Goal: Transaction & Acquisition: Purchase product/service

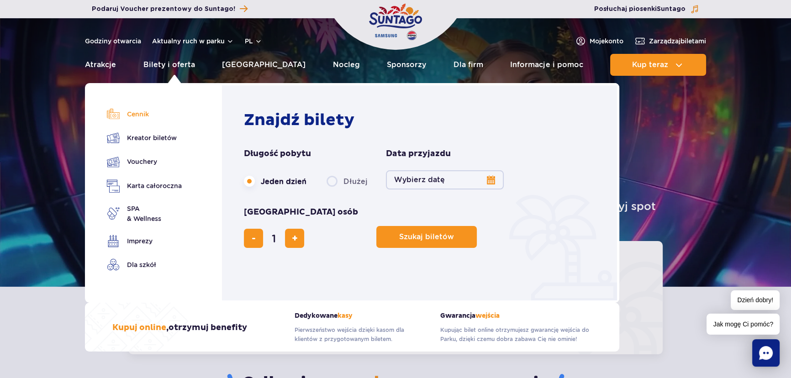
click at [130, 116] on link "Cennik" at bounding box center [144, 114] width 75 height 13
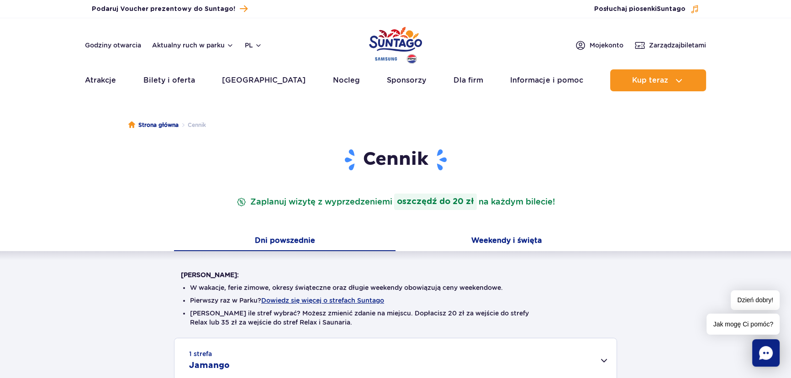
drag, startPoint x: 499, startPoint y: 226, endPoint x: 500, endPoint y: 232, distance: 6.9
click at [499, 226] on div "Cennik Zaplanuj wizytę z wyprzedzeniem i oszczędź do 20 zł na każdym bilecie!" at bounding box center [395, 190] width 443 height 84
click at [500, 242] on button "Weekendy i święta" at bounding box center [505, 241] width 221 height 19
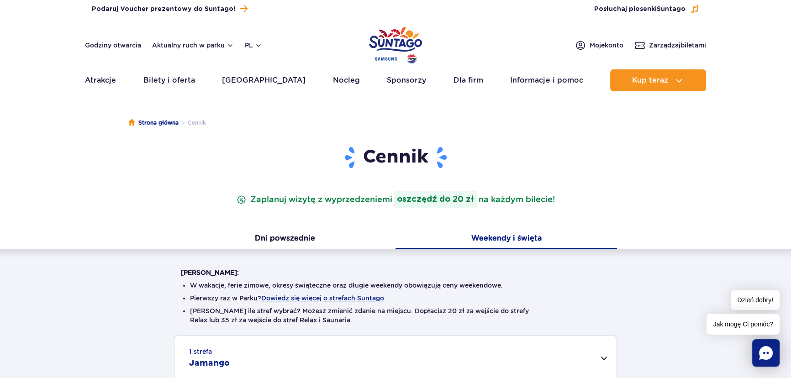
scroll to position [166, 0]
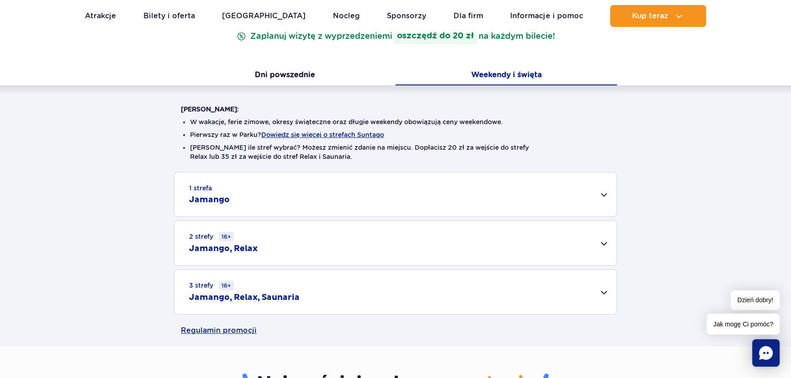
click at [431, 207] on div "1 strefa Jamango" at bounding box center [395, 195] width 442 height 44
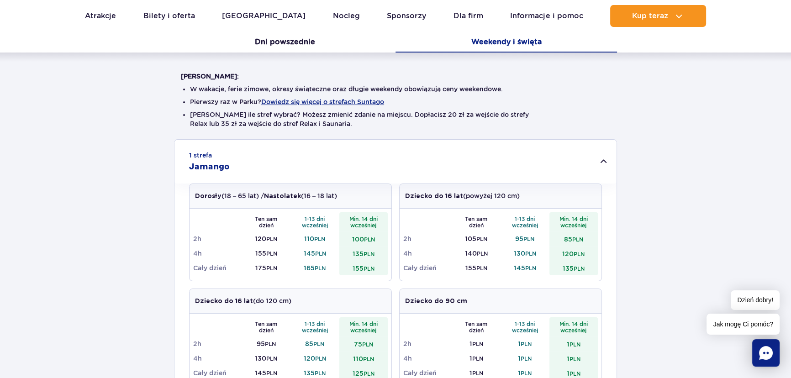
scroll to position [0, 0]
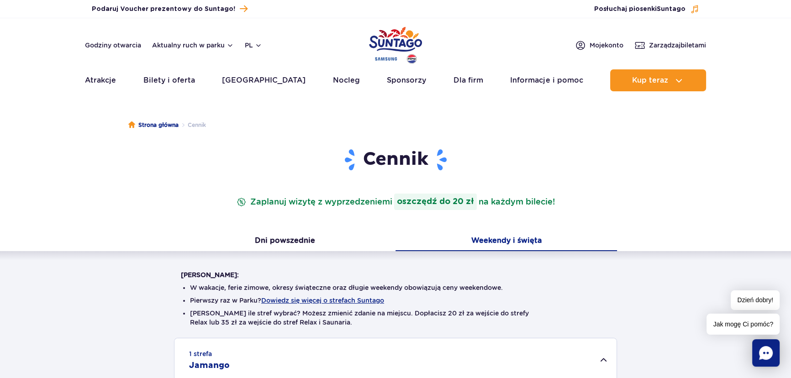
drag, startPoint x: 403, startPoint y: 44, endPoint x: 318, endPoint y: 19, distance: 88.1
click at [403, 44] on img "Park of Poland" at bounding box center [395, 45] width 53 height 42
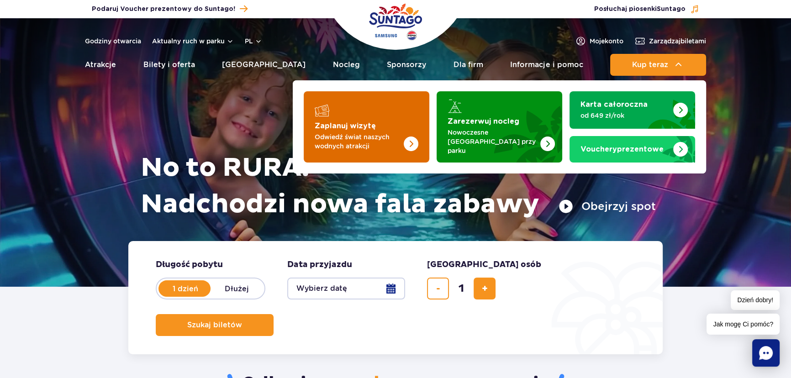
click at [391, 114] on img "Zaplanuj wizytę" at bounding box center [393, 126] width 73 height 71
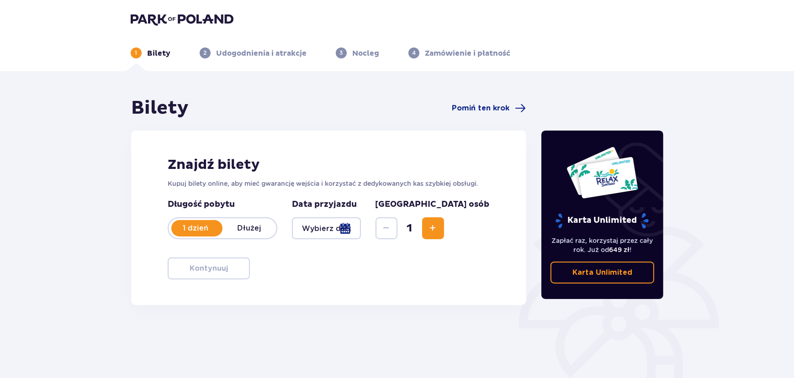
click at [361, 232] on div at bounding box center [326, 228] width 69 height 22
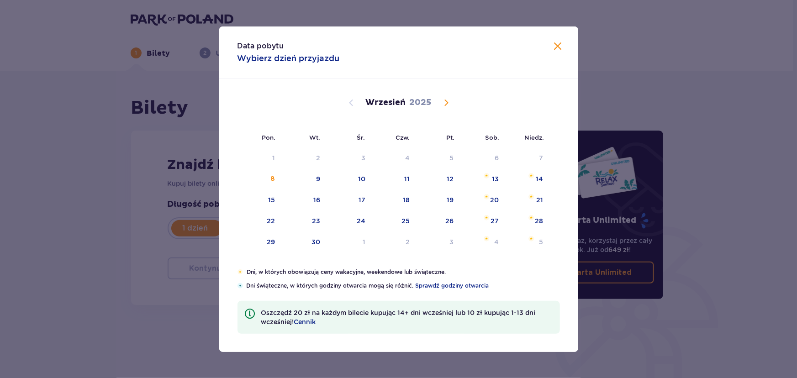
click at [561, 45] on span at bounding box center [558, 46] width 11 height 11
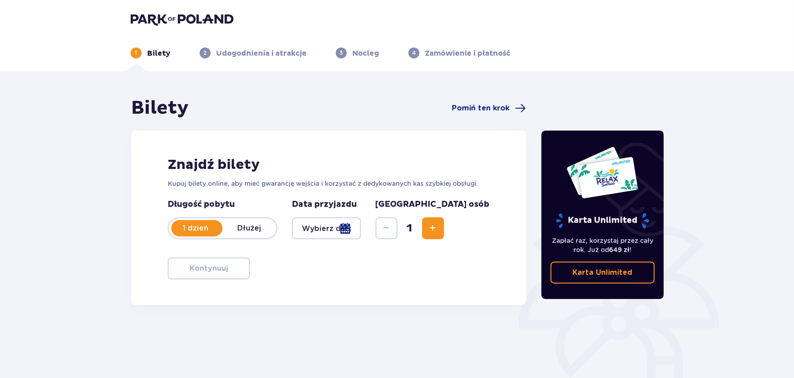
click at [257, 232] on p "Dłużej" at bounding box center [249, 228] width 54 height 10
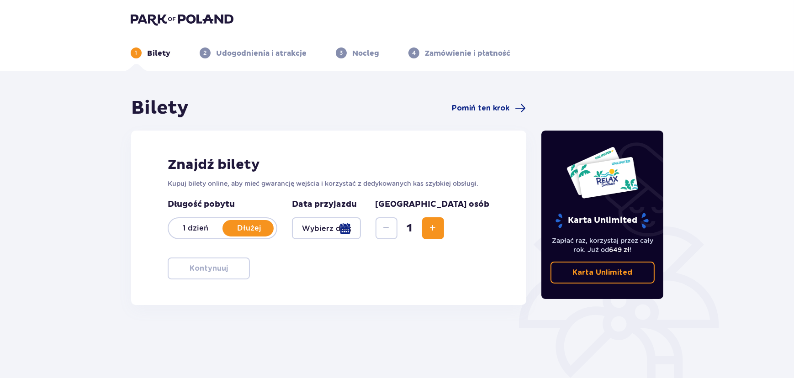
click at [361, 232] on div at bounding box center [326, 228] width 69 height 22
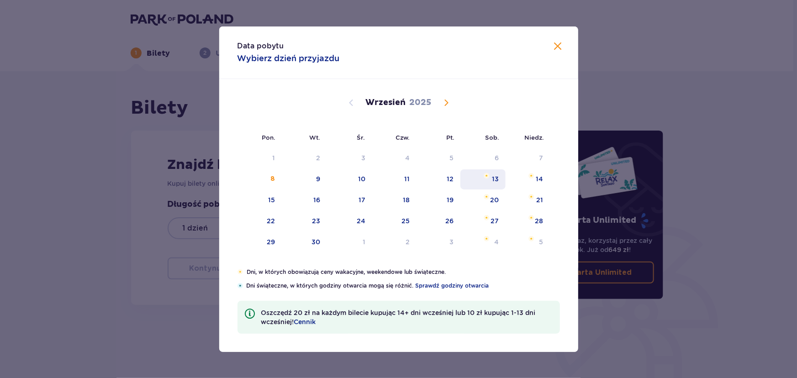
click at [491, 176] on div "13" at bounding box center [482, 179] width 45 height 20
click at [443, 180] on div "12" at bounding box center [438, 179] width 44 height 20
click at [531, 180] on div "14" at bounding box center [528, 179] width 44 height 20
type input "12.09.25 - 14.09.25"
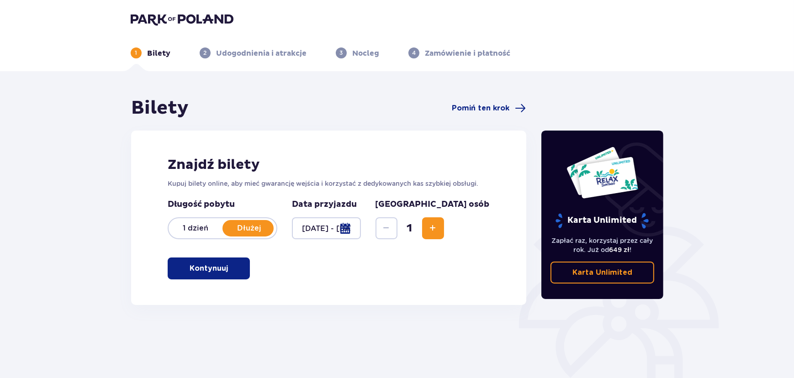
click at [444, 235] on button "Increase" at bounding box center [433, 228] width 22 height 22
click at [444, 238] on button "Increase" at bounding box center [433, 228] width 22 height 22
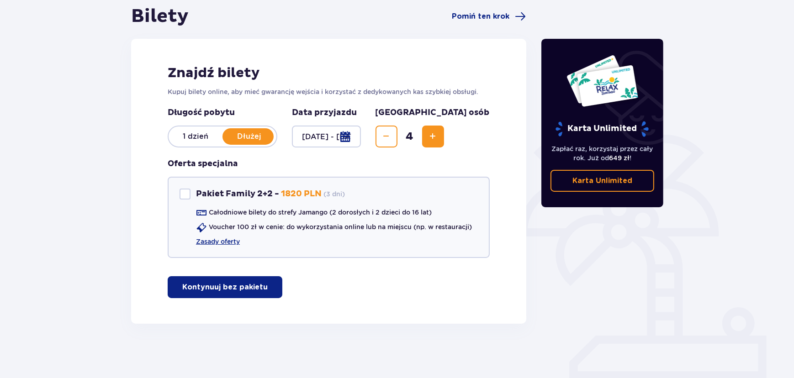
click at [259, 279] on button "Kontynuuj bez pakietu" at bounding box center [225, 287] width 115 height 22
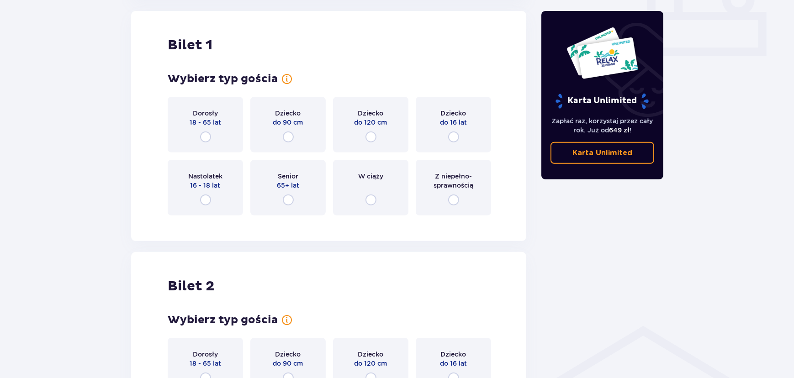
click at [216, 123] on p "18 - 65 lat" at bounding box center [206, 122] width 32 height 9
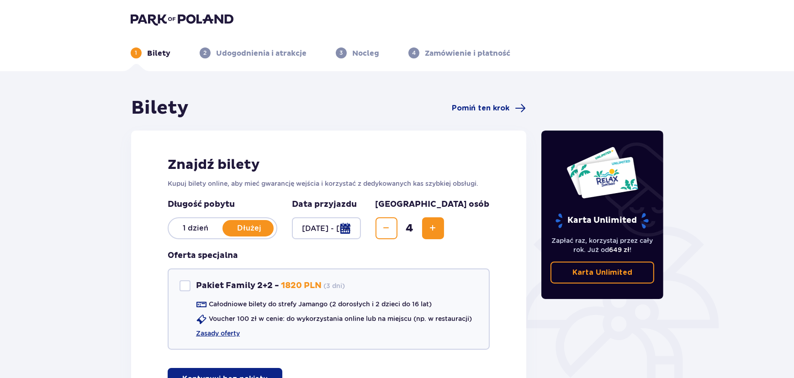
click at [191, 17] on img at bounding box center [182, 19] width 103 height 13
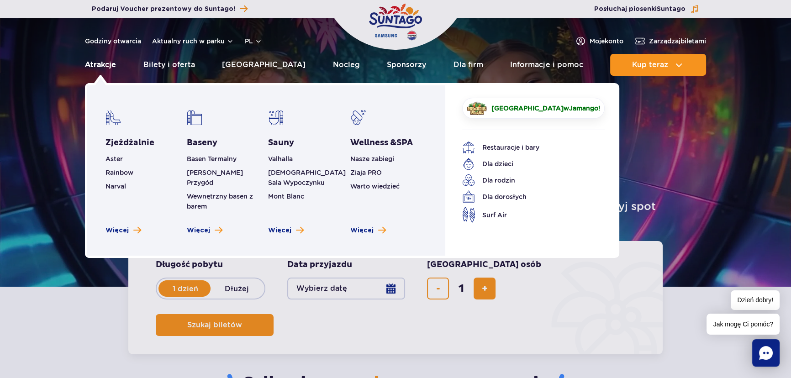
click at [109, 64] on link "Atrakcje" at bounding box center [100, 65] width 31 height 22
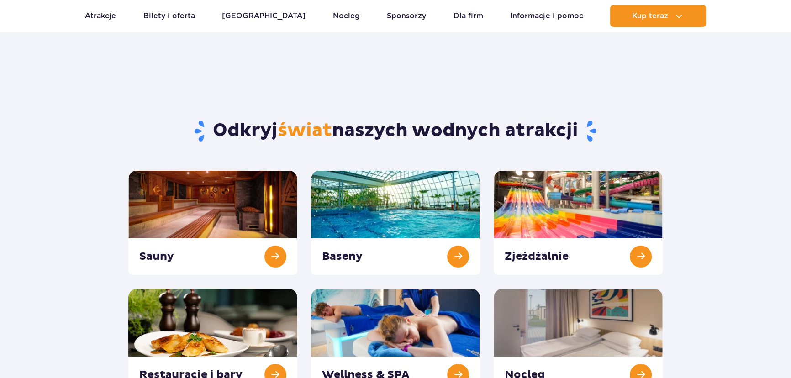
scroll to position [41, 0]
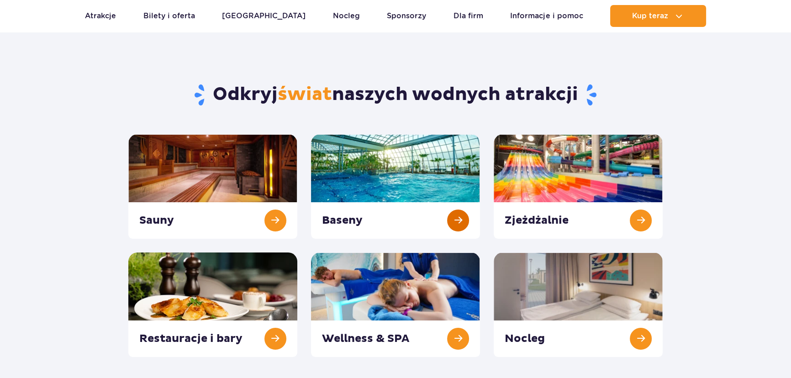
click at [415, 197] on link at bounding box center [395, 186] width 169 height 105
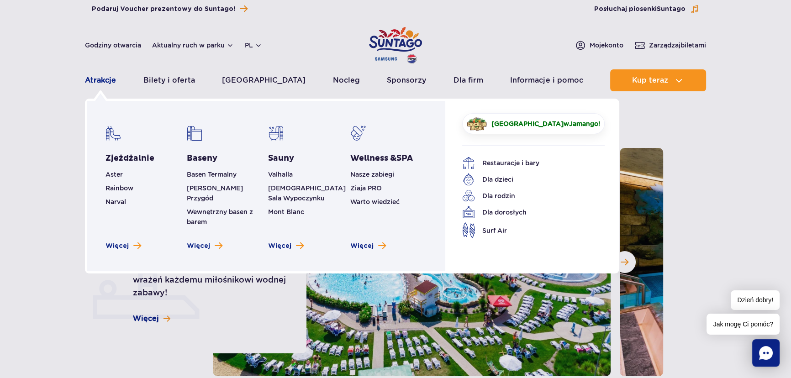
click at [111, 80] on link "Atrakcje" at bounding box center [100, 80] width 31 height 22
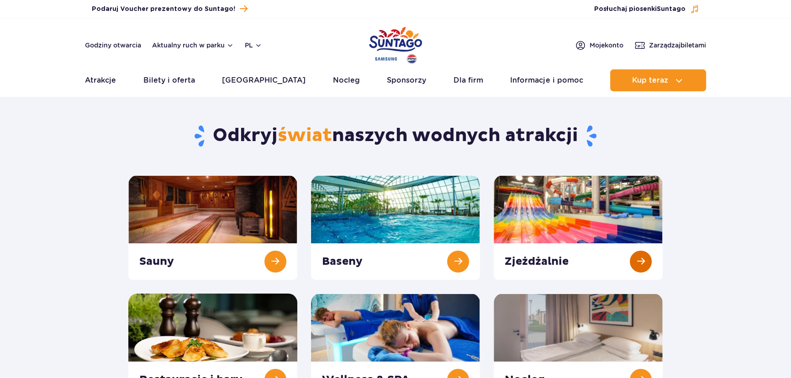
click at [606, 235] on link at bounding box center [578, 227] width 169 height 105
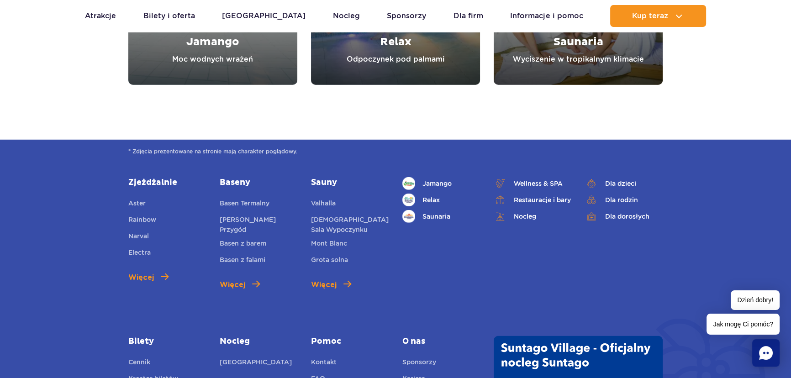
scroll to position [3638, 0]
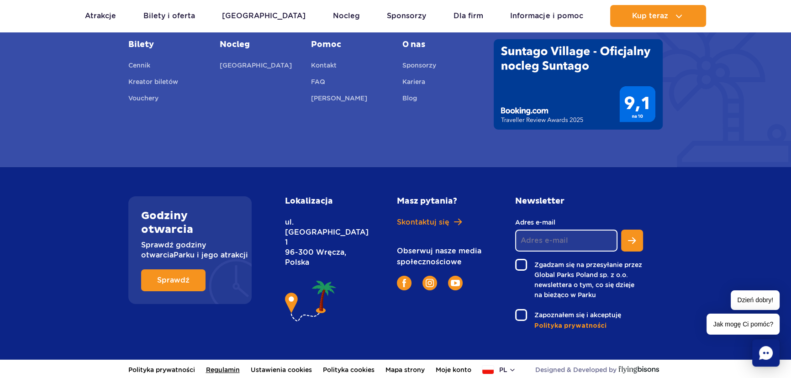
click at [221, 372] on link "Regulamin" at bounding box center [223, 370] width 34 height 20
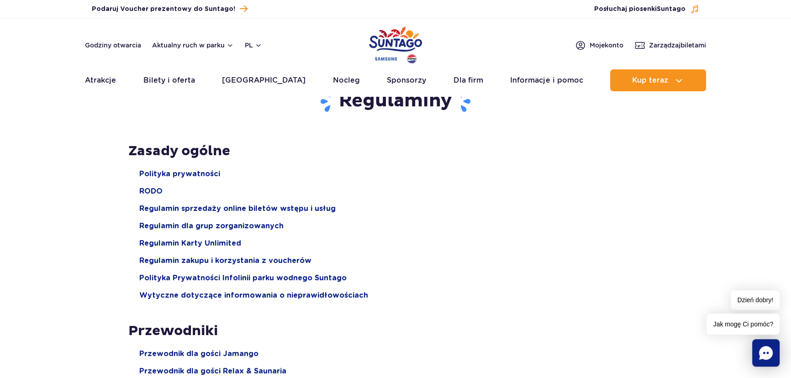
scroll to position [83, 0]
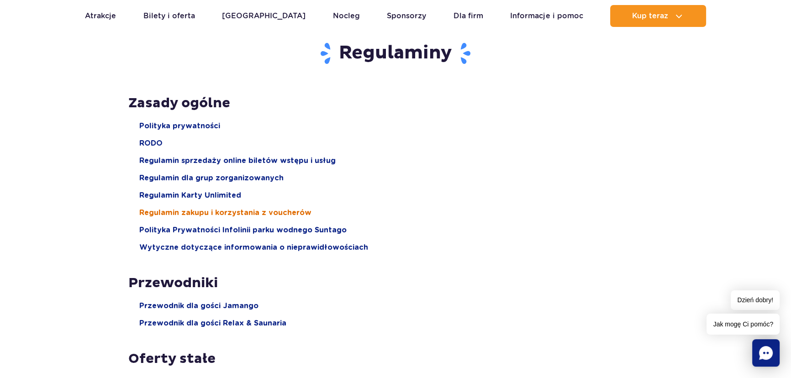
click at [265, 211] on span "Regulamin zakupu i korzystania z voucherów" at bounding box center [225, 213] width 172 height 10
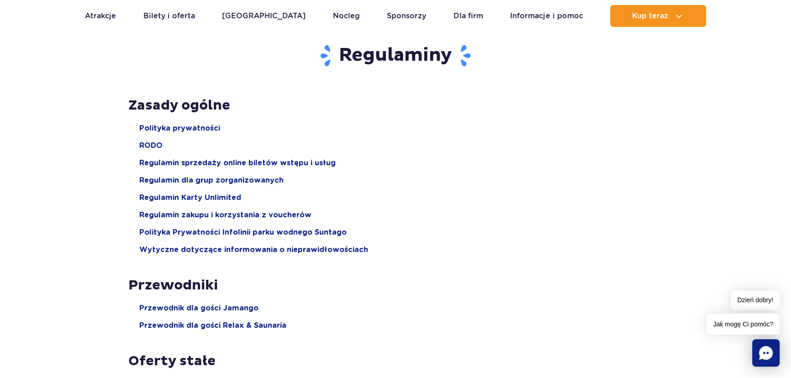
scroll to position [0, 0]
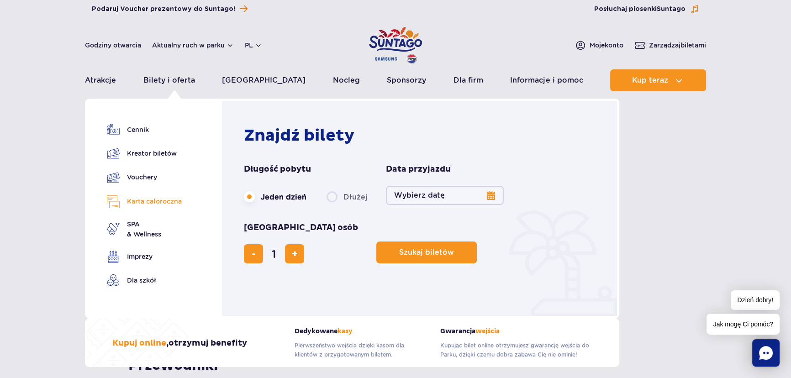
click at [160, 202] on link "Karta całoroczna" at bounding box center [144, 201] width 75 height 13
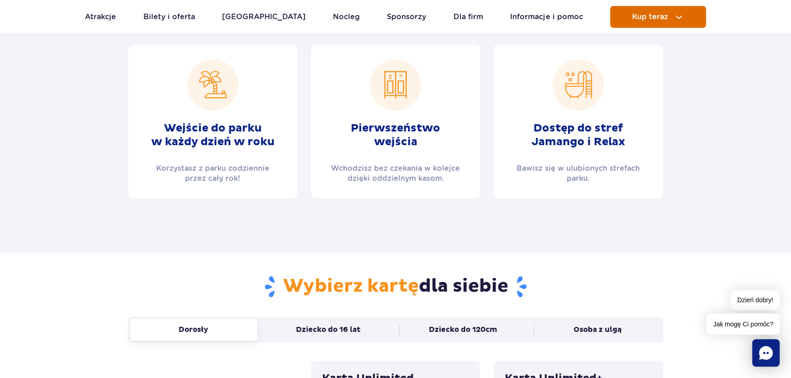
scroll to position [374, 0]
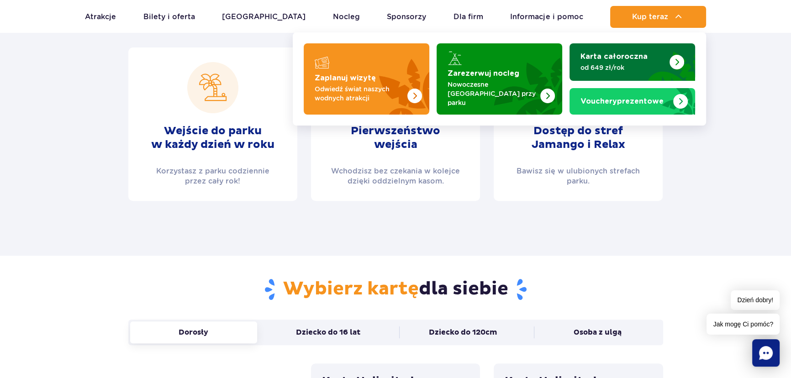
click at [630, 63] on p "od 649 zł/rok" at bounding box center [624, 67] width 89 height 9
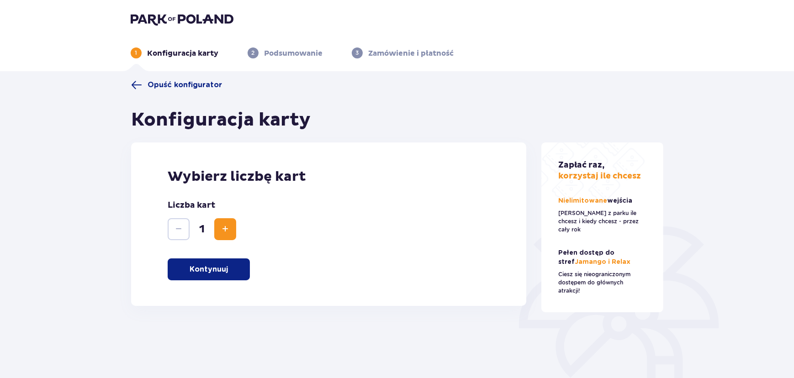
click at [224, 273] on p "Kontynuuj" at bounding box center [209, 269] width 38 height 10
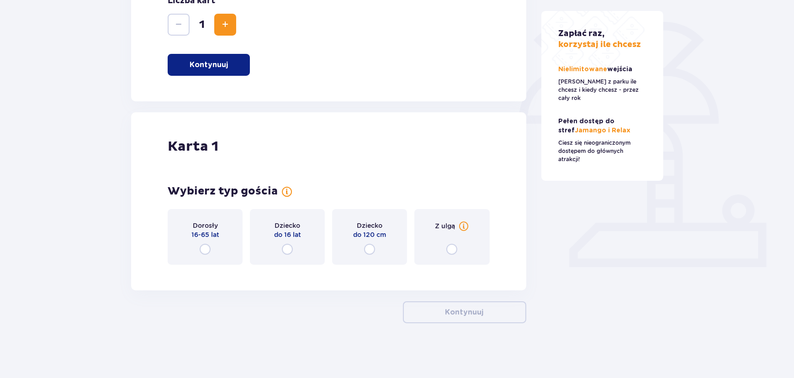
click at [218, 257] on div "Dorosły 16-65 lat" at bounding box center [205, 237] width 75 height 56
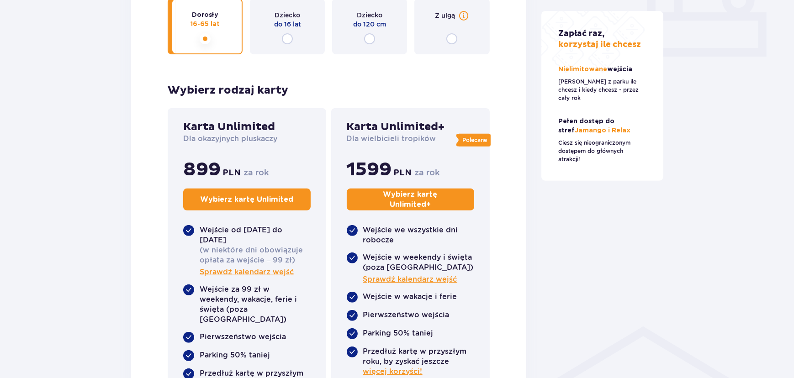
click at [438, 203] on p "Wybierz kartę Unlimited +" at bounding box center [410, 200] width 96 height 20
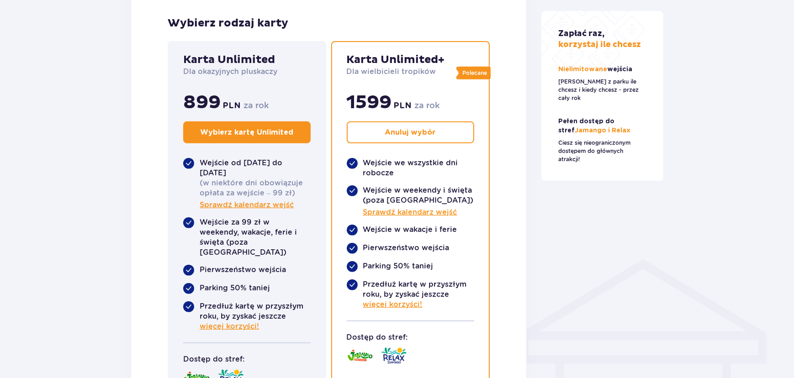
scroll to position [416, 0]
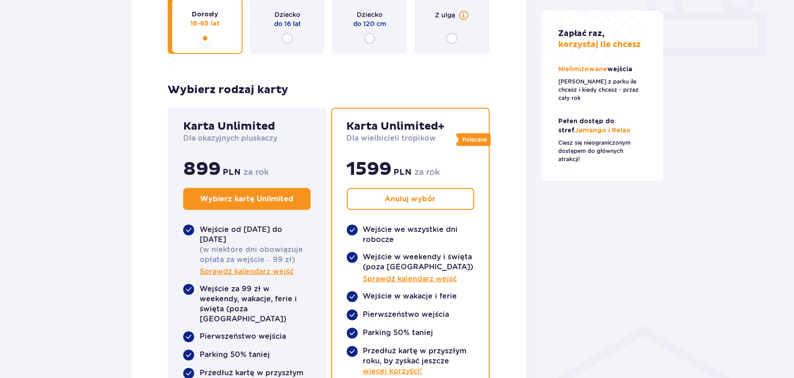
drag, startPoint x: 348, startPoint y: 167, endPoint x: 347, endPoint y: 173, distance: 6.1
click at [347, 173] on p "1599" at bounding box center [369, 169] width 45 height 23
click at [355, 173] on p "1599" at bounding box center [369, 169] width 45 height 23
